Goal: Task Accomplishment & Management: Manage account settings

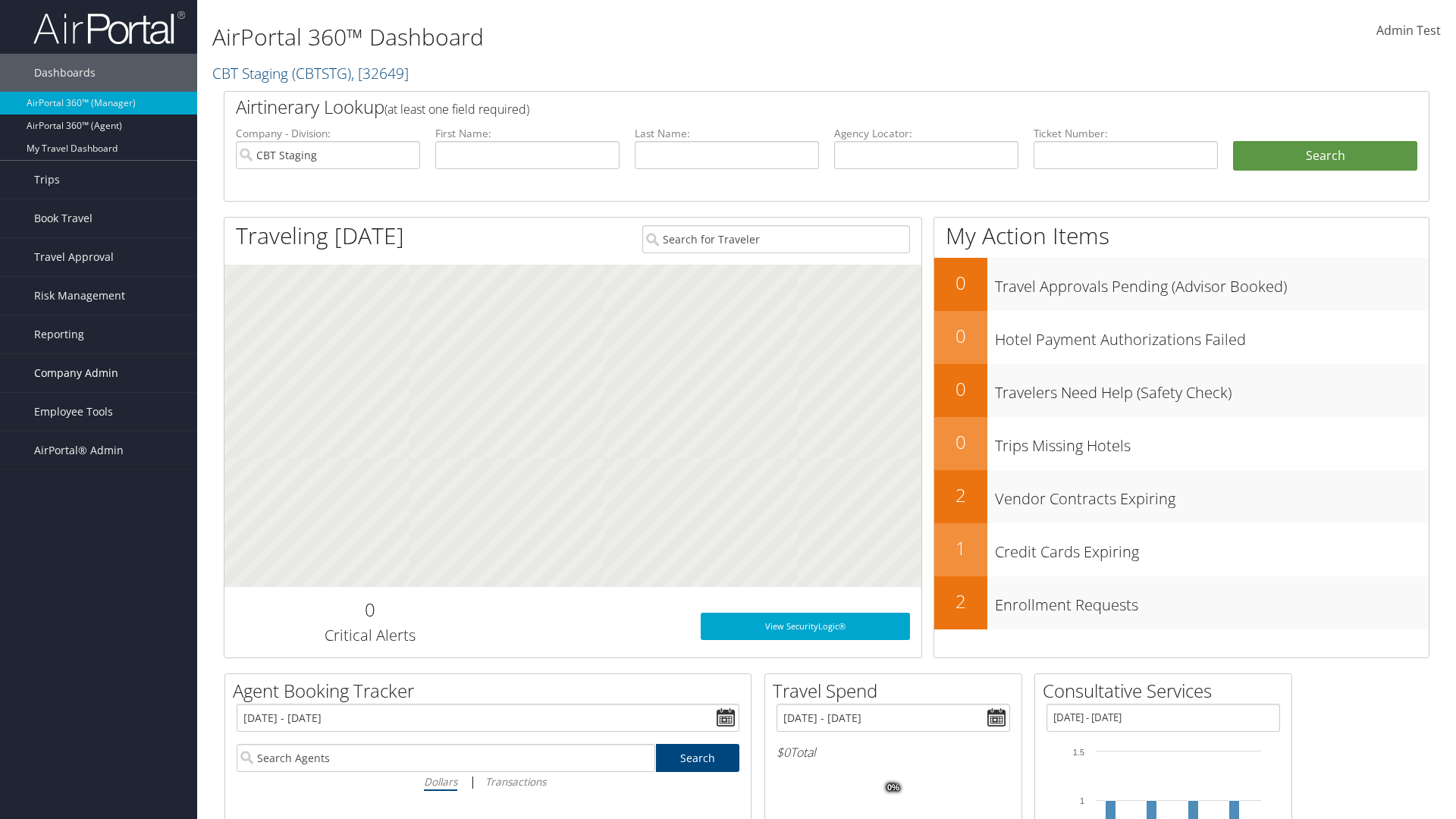
click at [98, 373] on span "Company Admin" at bounding box center [76, 373] width 84 height 38
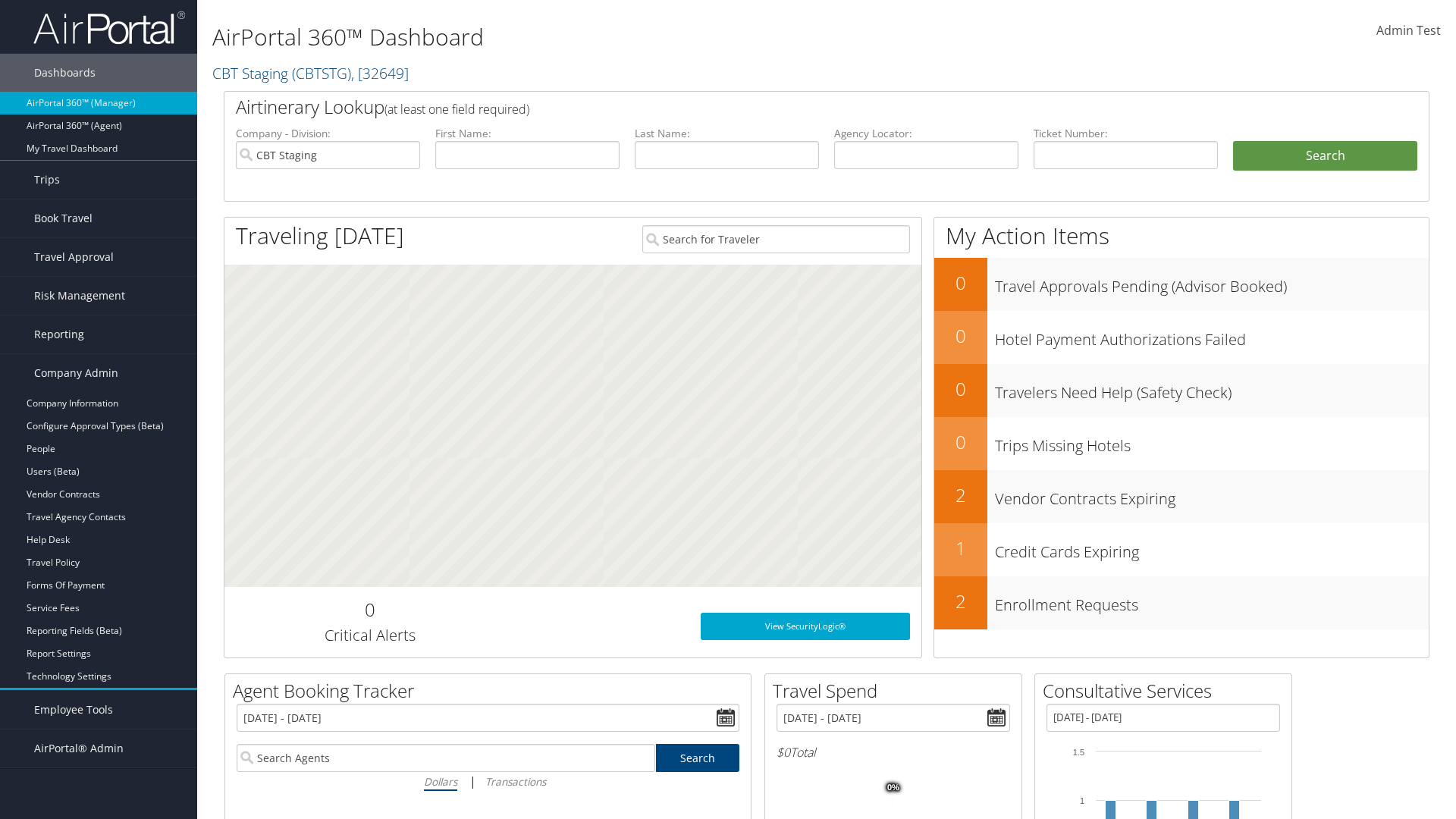
click at [98, 699] on link "Airtinerary® Settings" at bounding box center [98, 699] width 197 height 23
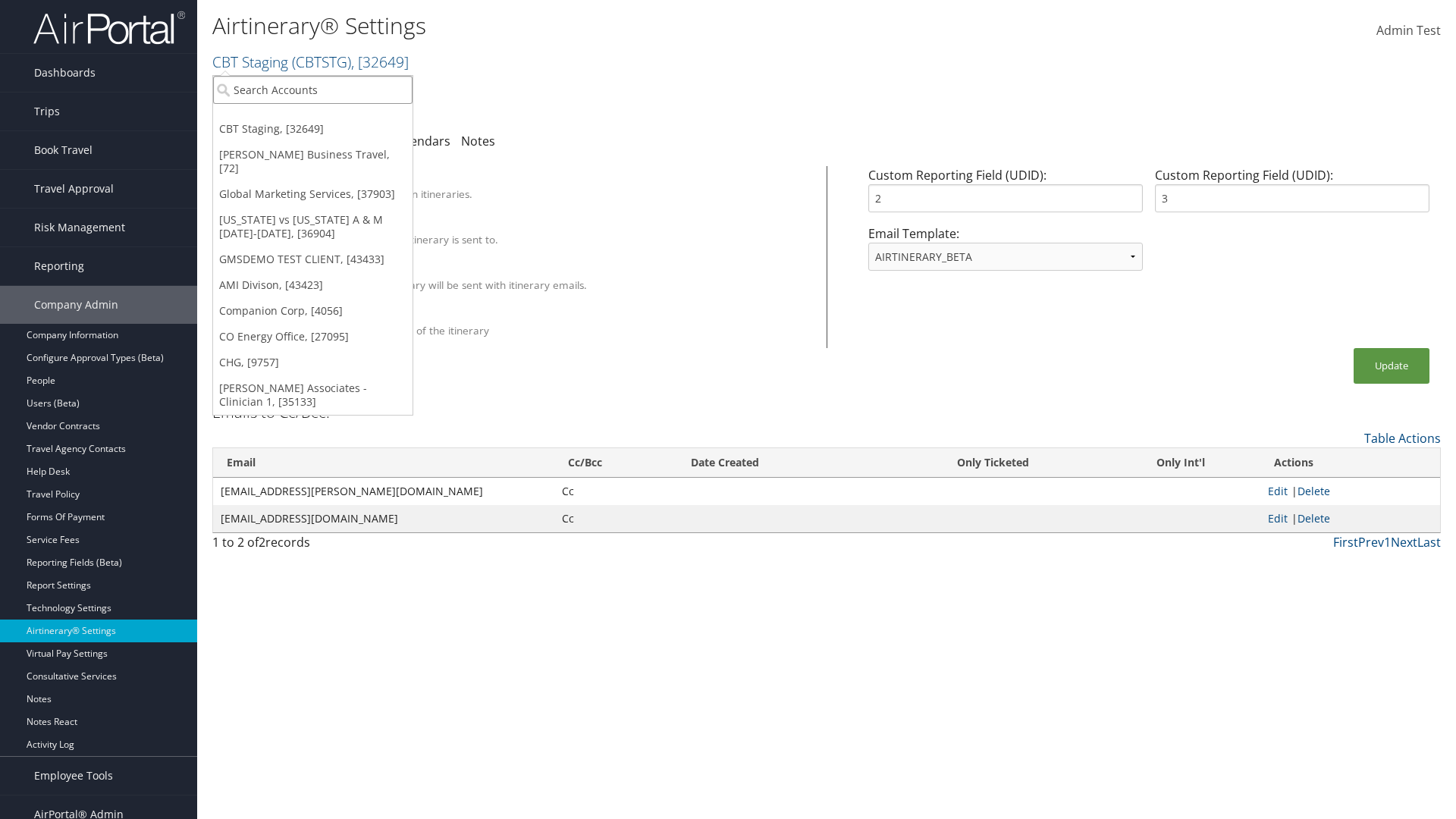
click at [313, 90] on input "search" at bounding box center [313, 90] width 199 height 28
type input "GMSDEMO Test"
click at [354, 117] on div "GMSDEMO TEST CLIENT (GMSDEMOCHILDR), [43433]" at bounding box center [355, 117] width 300 height 14
